Goal: Task Accomplishment & Management: Complete application form

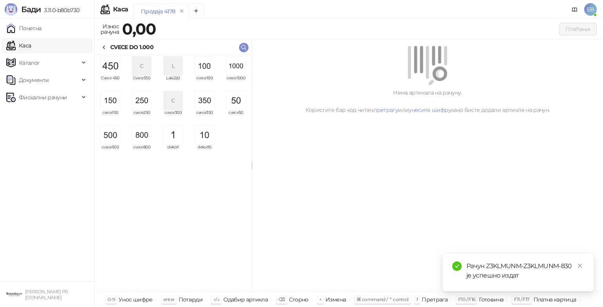
click at [240, 70] on img "grid" at bounding box center [236, 66] width 19 height 19
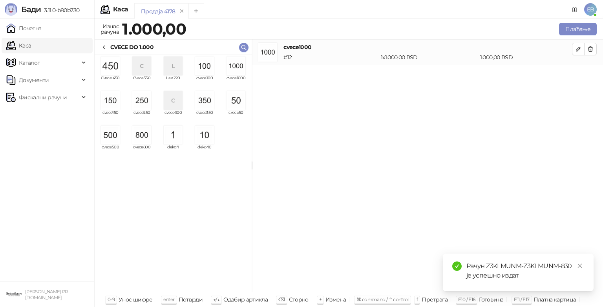
click at [148, 108] on img "grid" at bounding box center [141, 100] width 19 height 19
click at [236, 104] on img "grid" at bounding box center [236, 100] width 19 height 19
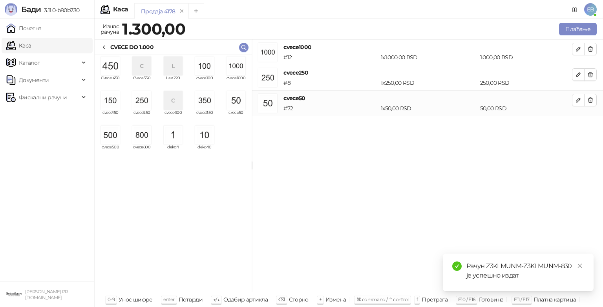
click at [585, 29] on button "Плаћање" at bounding box center [578, 29] width 38 height 13
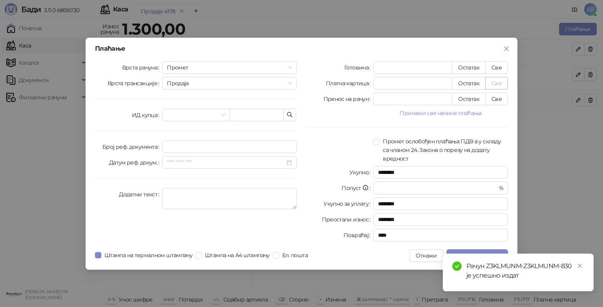
click at [496, 83] on button "Све" at bounding box center [496, 83] width 23 height 13
type input "****"
click at [580, 265] on icon "close" at bounding box center [580, 266] width 4 height 4
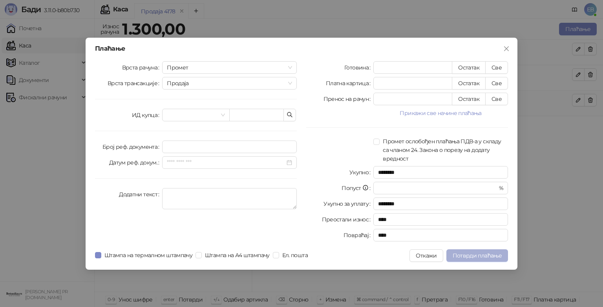
click at [487, 257] on span "Потврди плаћање" at bounding box center [477, 255] width 49 height 7
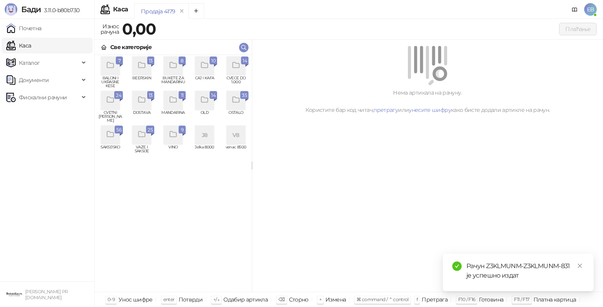
click at [236, 71] on div "grid" at bounding box center [236, 66] width 19 height 19
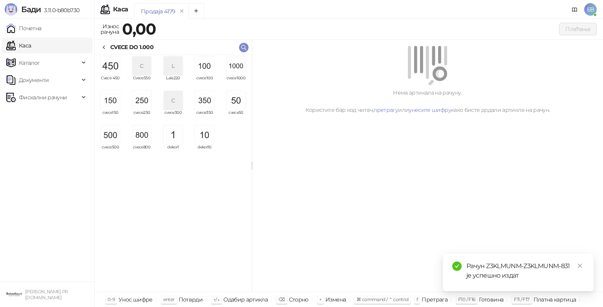
click at [108, 50] on div "CVECE DO 1.000" at bounding box center [127, 47] width 53 height 9
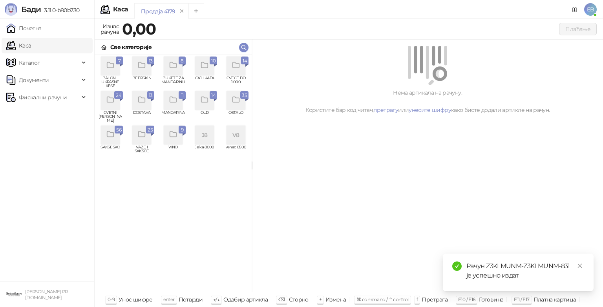
click at [110, 104] on icon "grid" at bounding box center [110, 99] width 9 height 9
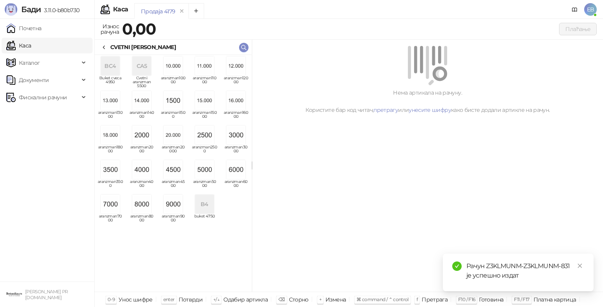
click at [116, 200] on img "grid" at bounding box center [110, 204] width 19 height 19
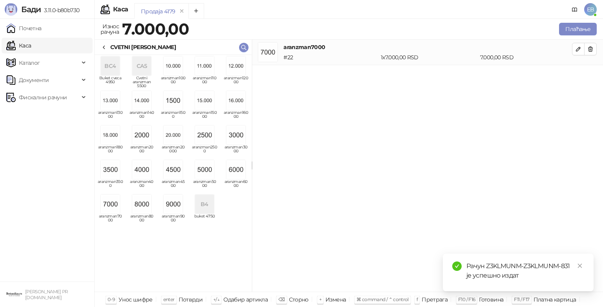
click at [112, 47] on div "CVETNI [PERSON_NAME]" at bounding box center [143, 47] width 66 height 9
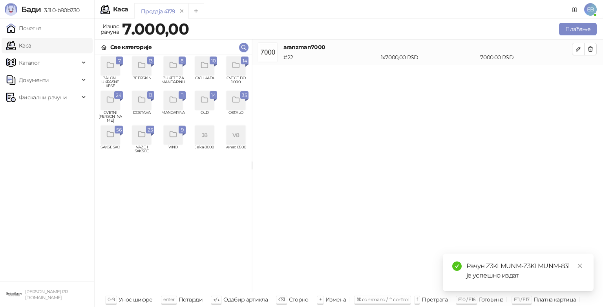
click at [240, 68] on icon "grid" at bounding box center [236, 65] width 9 height 9
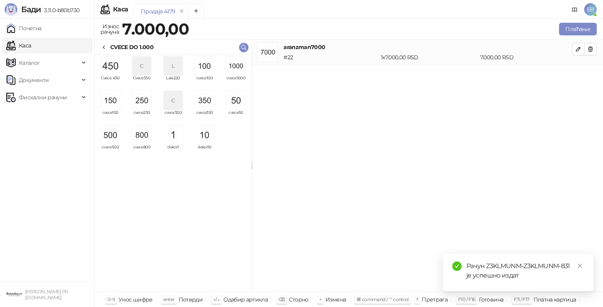
click at [111, 136] on img "grid" at bounding box center [110, 135] width 19 height 19
click at [204, 104] on img "grid" at bounding box center [204, 100] width 19 height 19
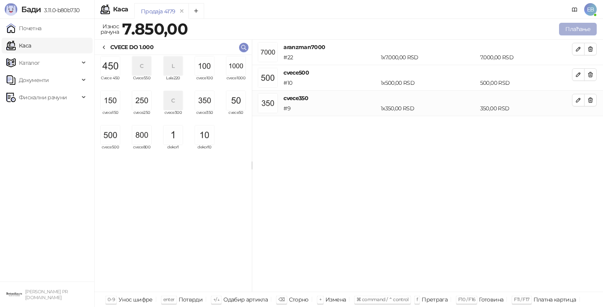
click at [573, 28] on button "Плаћање" at bounding box center [578, 29] width 38 height 13
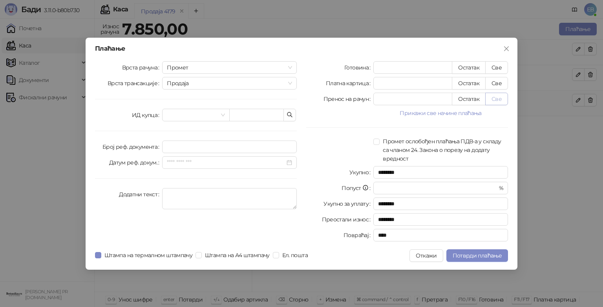
click at [500, 96] on button "Све" at bounding box center [496, 99] width 23 height 13
type input "****"
click at [469, 253] on span "Потврди плаћање" at bounding box center [477, 255] width 49 height 7
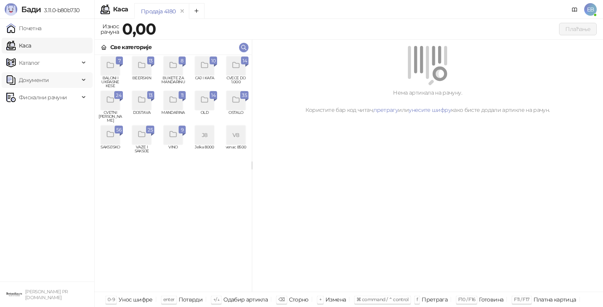
click at [81, 81] on div "Документи" at bounding box center [47, 80] width 91 height 16
click at [51, 114] on link "Излазни документи" at bounding box center [42, 115] width 66 height 16
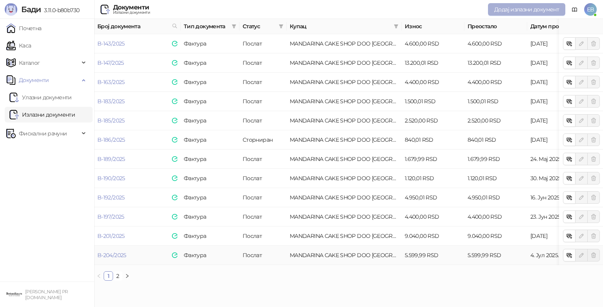
click at [512, 9] on span "Додај излазни документ" at bounding box center [526, 9] width 65 height 7
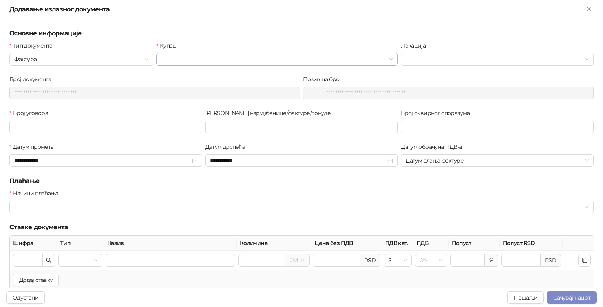
click at [225, 56] on input "Купац" at bounding box center [273, 59] width 225 height 12
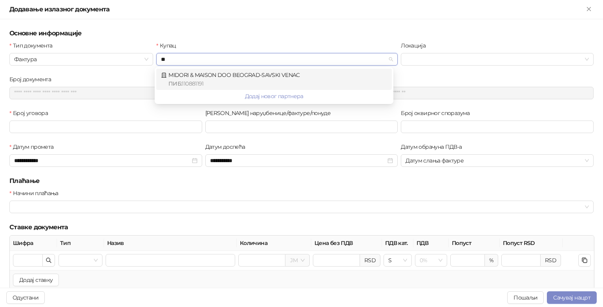
type input "***"
click at [244, 82] on div "ПИБ : 110881191" at bounding box center [277, 83] width 219 height 9
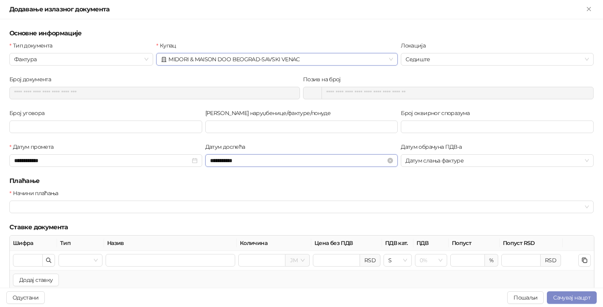
click at [231, 159] on input "**********" at bounding box center [298, 160] width 176 height 9
click at [212, 176] on span "Претходна година (Control + left)" at bounding box center [211, 176] width 4 height 4
click at [311, 174] on button "Следећа година (Control + right)" at bounding box center [308, 176] width 9 height 16
click at [212, 174] on button "Претходна година (Control + left)" at bounding box center [210, 176] width 9 height 16
click at [225, 174] on div "[DATE]" at bounding box center [259, 176] width 71 height 16
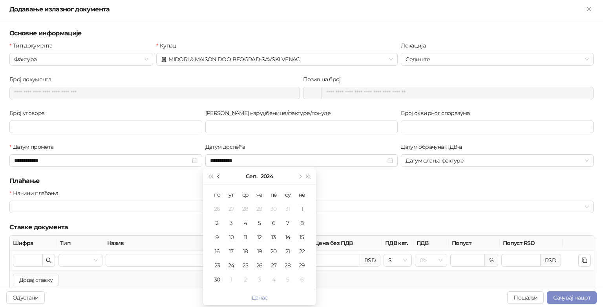
click at [219, 176] on span "Претходни месец (PageUp)" at bounding box center [220, 176] width 4 height 4
click at [276, 249] on div "23" at bounding box center [273, 251] width 9 height 9
type input "**********"
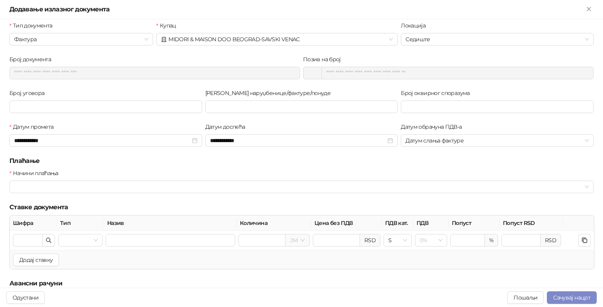
scroll to position [24, 0]
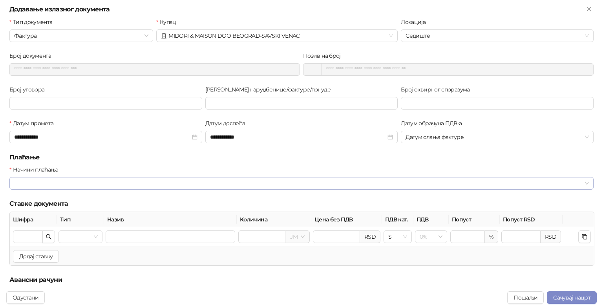
click at [289, 184] on div at bounding box center [297, 183] width 573 height 11
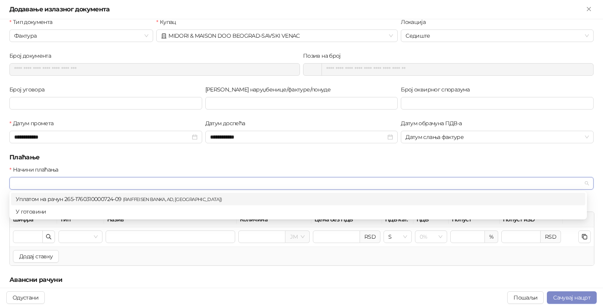
click at [202, 198] on div "Уплатом на рачун 265-1760310000724-09 ( RAIFFEISEN BANKA, AD, [GEOGRAPHIC_DATA]…" at bounding box center [298, 199] width 565 height 9
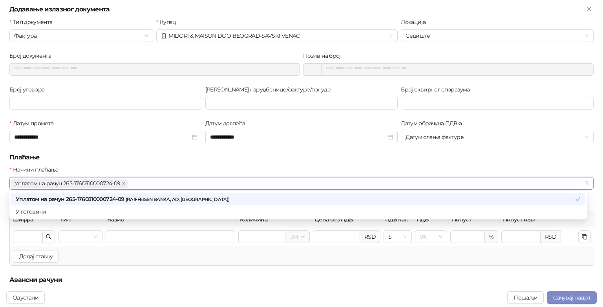
click at [52, 229] on td at bounding box center [33, 236] width 47 height 19
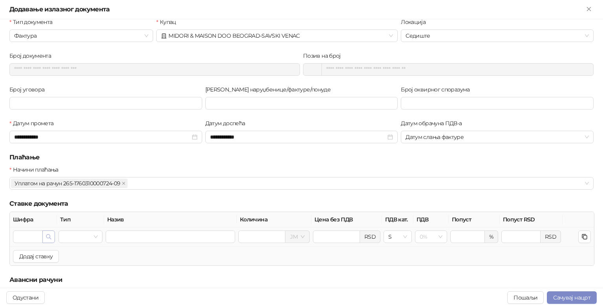
click at [51, 238] on icon "button" at bounding box center [49, 237] width 6 height 6
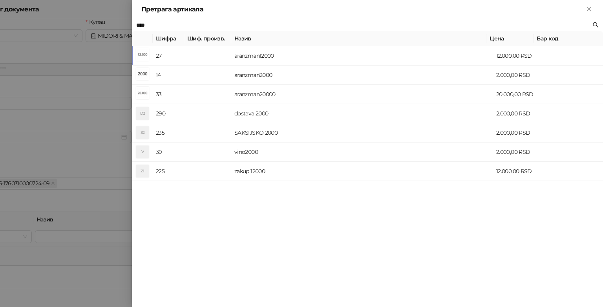
type input "****"
click at [275, 75] on td "aranzman2000" at bounding box center [362, 75] width 262 height 19
type input "**"
type input "**********"
type input "*******"
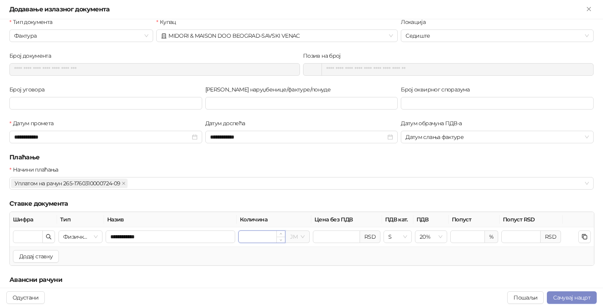
click at [251, 235] on input "*" at bounding box center [262, 237] width 46 height 12
type input "*"
click at [290, 236] on input "search" at bounding box center [293, 237] width 7 height 12
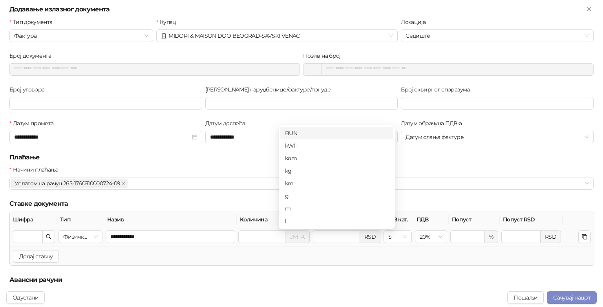
click at [303, 157] on div "kom" at bounding box center [337, 158] width 104 height 9
click at [259, 158] on h5 "Плаћање" at bounding box center [301, 157] width 584 height 9
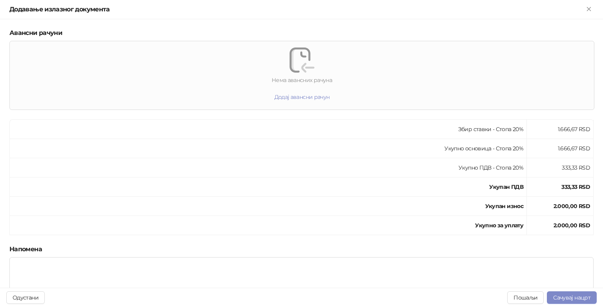
scroll to position [403, 0]
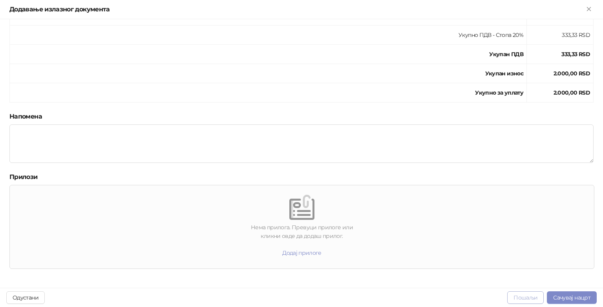
click at [522, 300] on button "Пошаљи" at bounding box center [525, 297] width 37 height 13
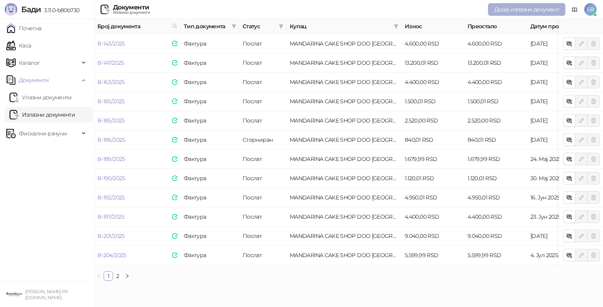
click at [517, 9] on span "Додај излазни документ" at bounding box center [526, 9] width 65 height 7
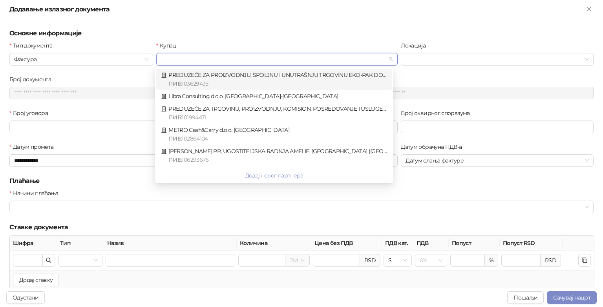
click at [317, 55] on input "Купац" at bounding box center [273, 59] width 225 height 12
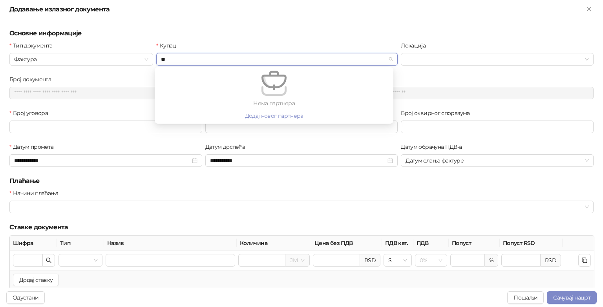
type input "*"
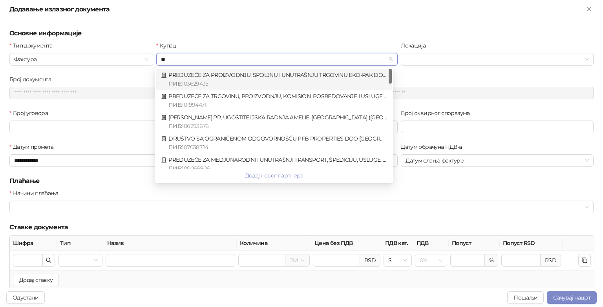
type input "*"
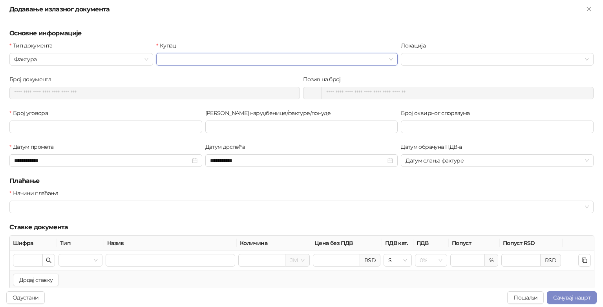
click at [233, 41] on div "Купац" at bounding box center [277, 47] width 242 height 12
click at [591, 10] on icon "Close" at bounding box center [589, 9] width 4 height 4
